Goal: Entertainment & Leisure: Consume media (video, audio)

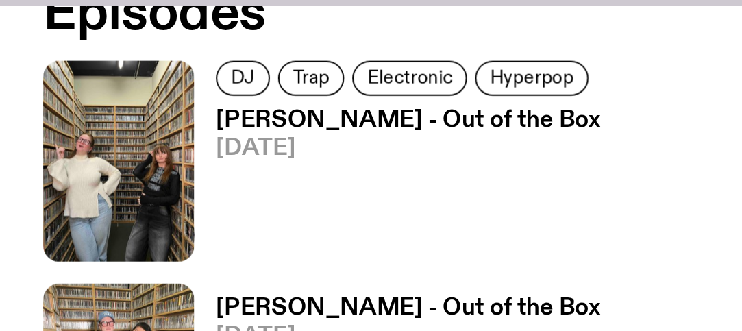
scroll to position [806, 0]
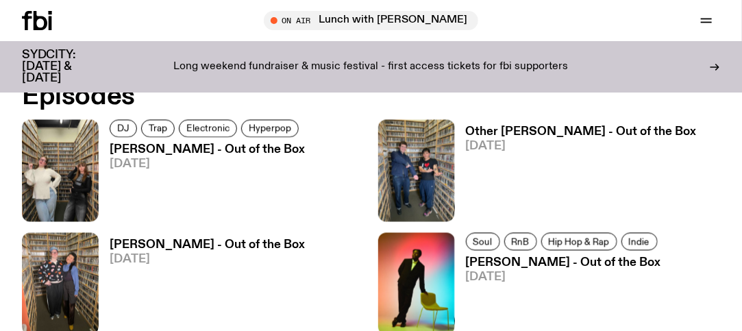
click at [173, 154] on h3 "[PERSON_NAME] - Out of the Box" at bounding box center [207, 151] width 195 height 12
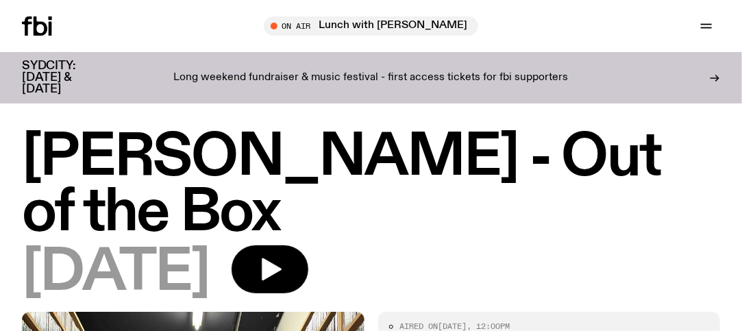
click at [255, 158] on h1 "[PERSON_NAME] - Out of the Box" at bounding box center [371, 185] width 698 height 111
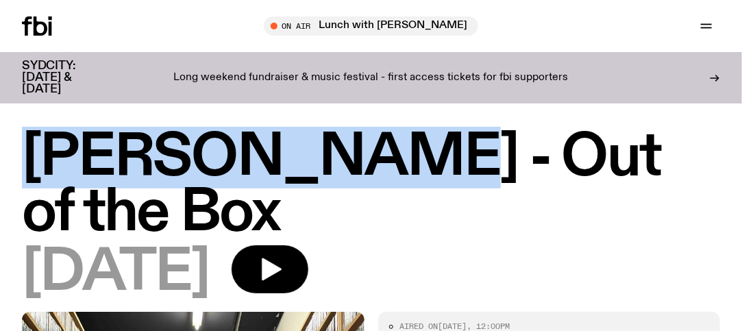
click at [255, 158] on h1 "[PERSON_NAME] - Out of the Box" at bounding box center [371, 185] width 698 height 111
click at [271, 162] on h1 "[PERSON_NAME] - Out of the Box" at bounding box center [371, 185] width 698 height 111
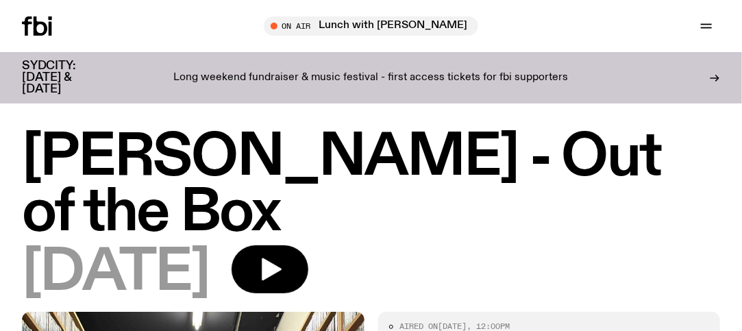
click at [271, 162] on h1 "[PERSON_NAME] - Out of the Box" at bounding box center [371, 185] width 698 height 111
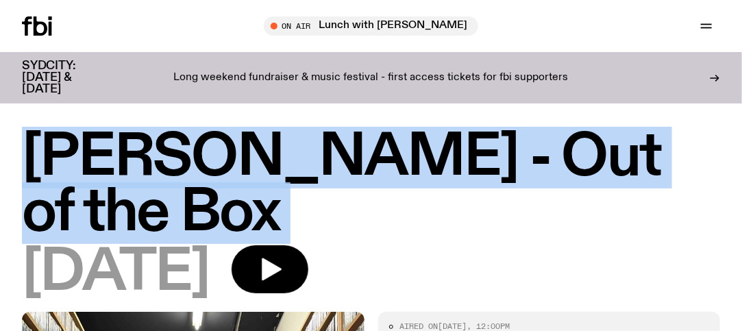
click at [271, 162] on h1 "[PERSON_NAME] - Out of the Box" at bounding box center [371, 185] width 698 height 111
click at [288, 143] on h1 "[PERSON_NAME] - Out of the Box" at bounding box center [371, 185] width 698 height 111
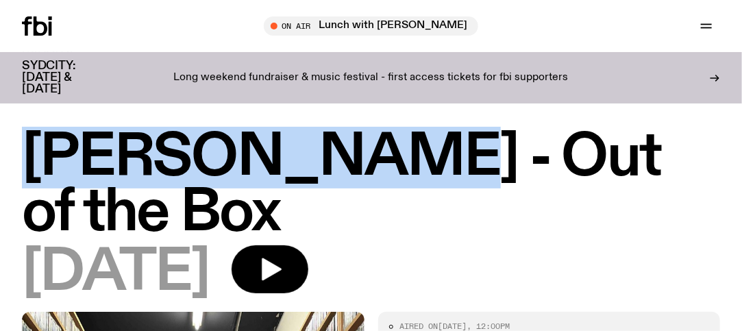
click at [288, 143] on h1 "[PERSON_NAME] - Out of the Box" at bounding box center [371, 185] width 698 height 111
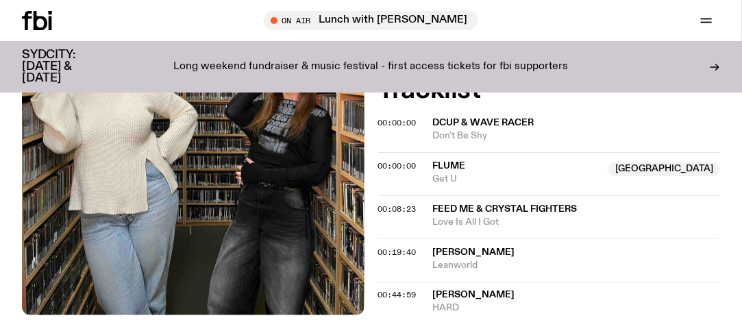
scroll to position [422, 0]
